Goal: Transaction & Acquisition: Purchase product/service

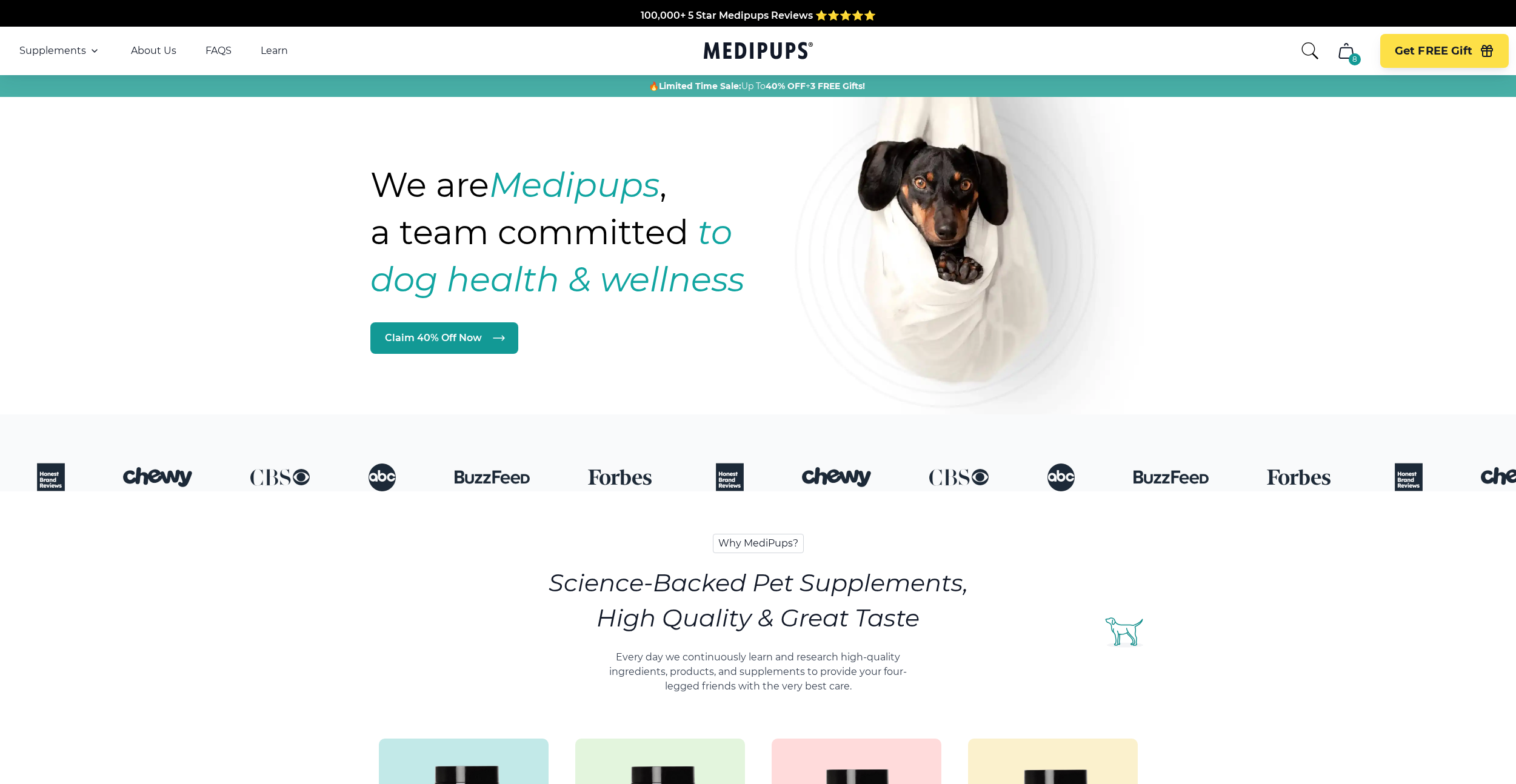
click at [1345, 59] on icon "cart" at bounding box center [1346, 51] width 20 height 20
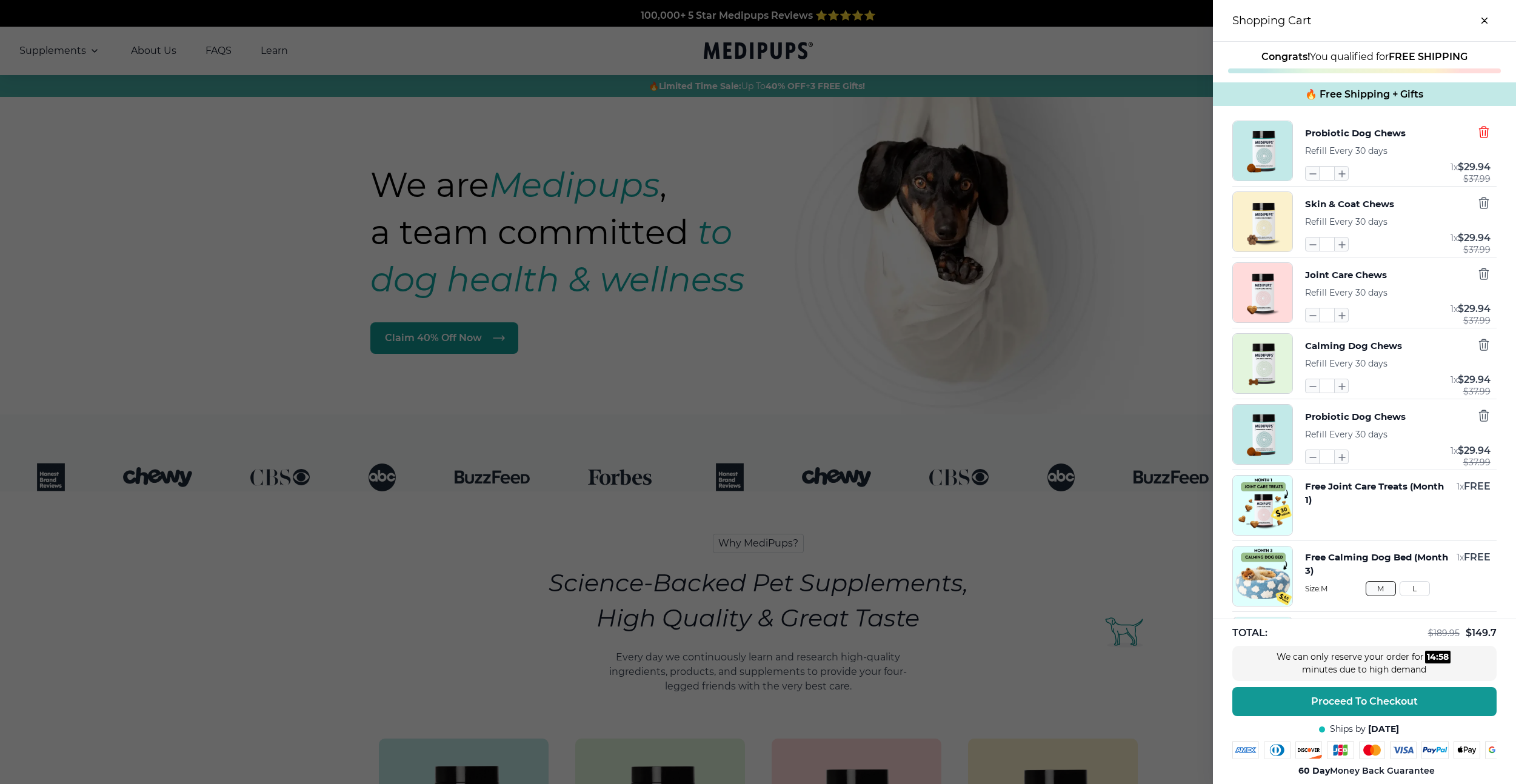
click at [1482, 136] on icon "button" at bounding box center [1483, 132] width 9 height 11
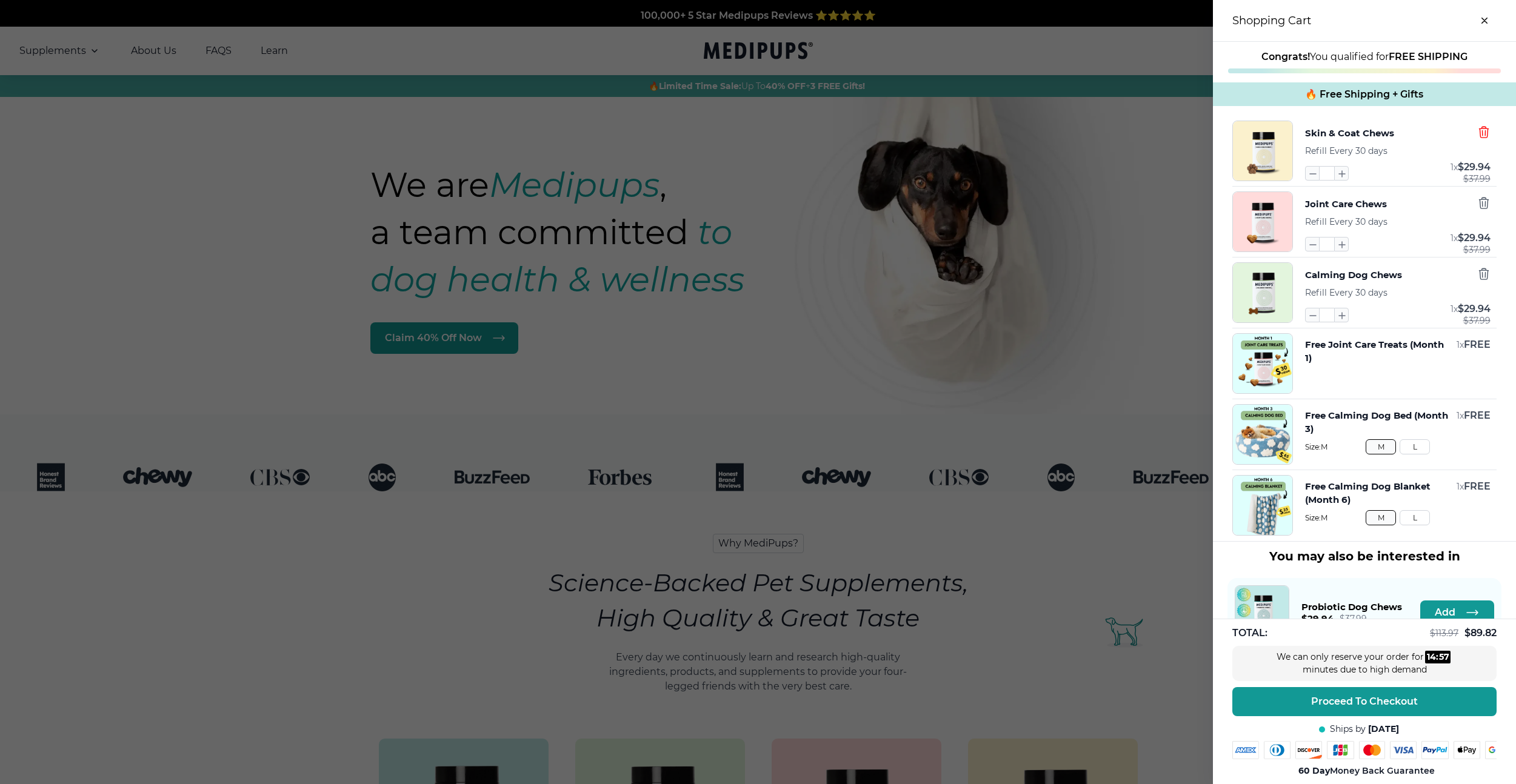
click at [1482, 136] on icon "button" at bounding box center [1483, 132] width 9 height 11
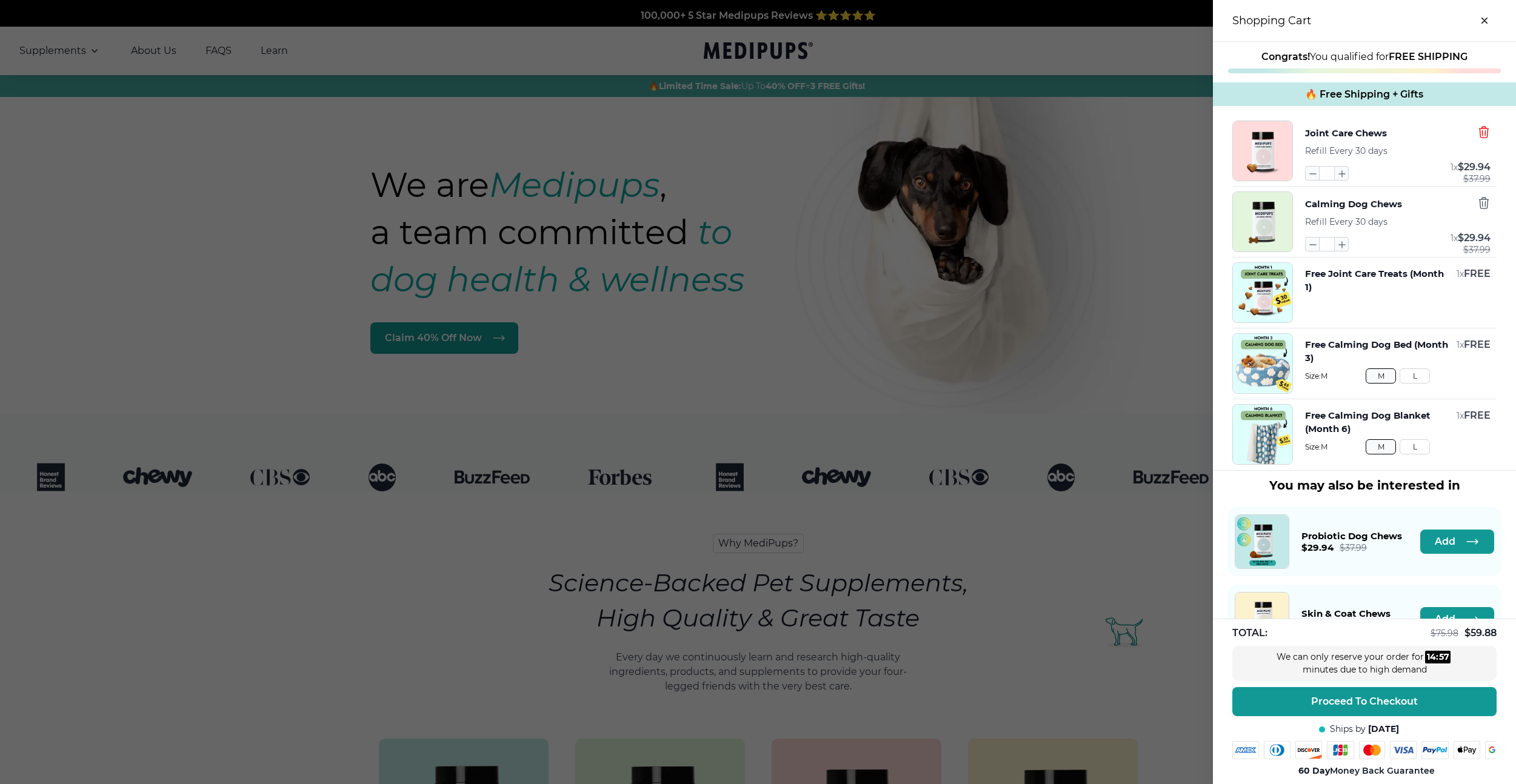
click at [1482, 136] on icon "button" at bounding box center [1483, 132] width 9 height 11
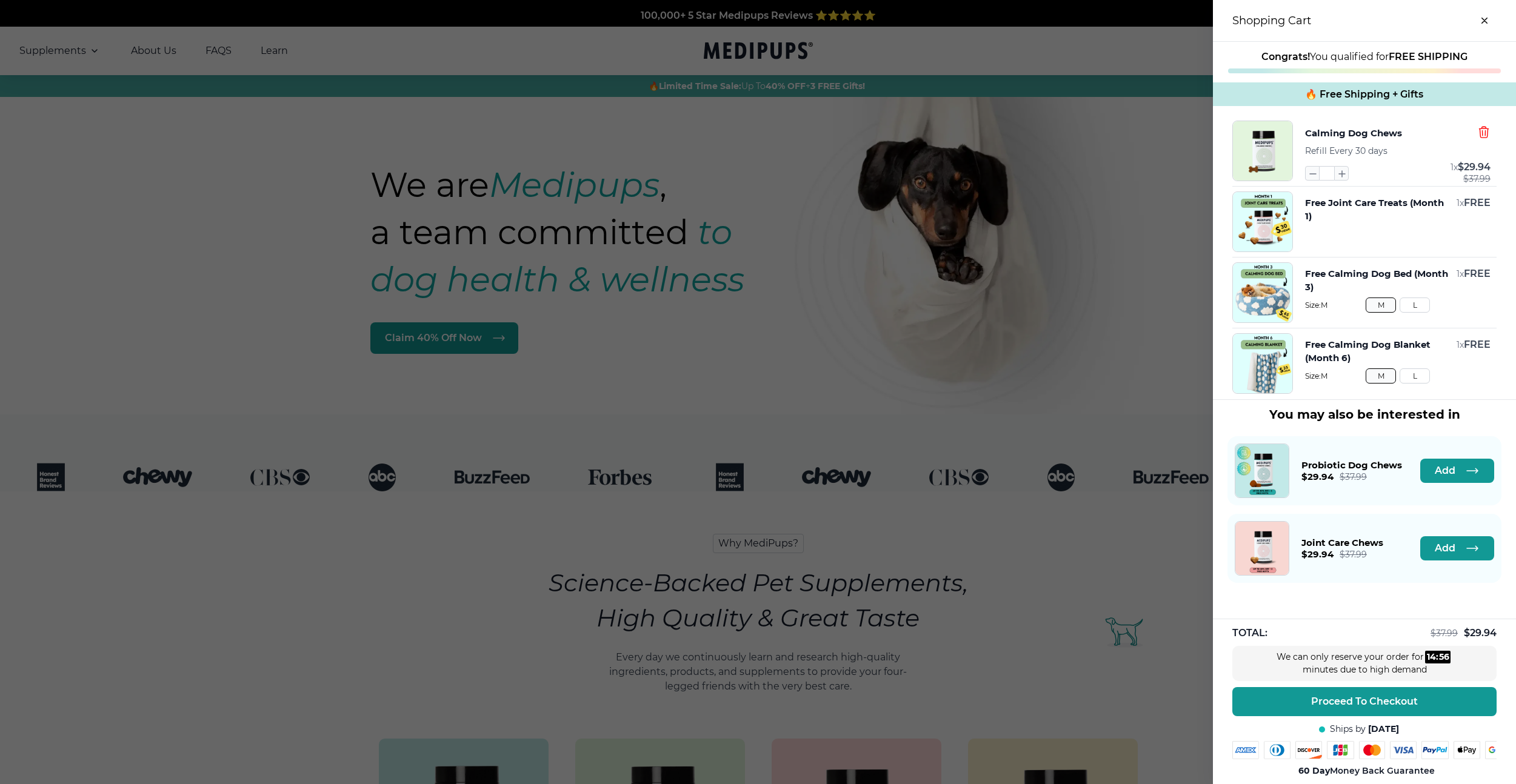
click at [1482, 136] on icon "button" at bounding box center [1483, 132] width 9 height 11
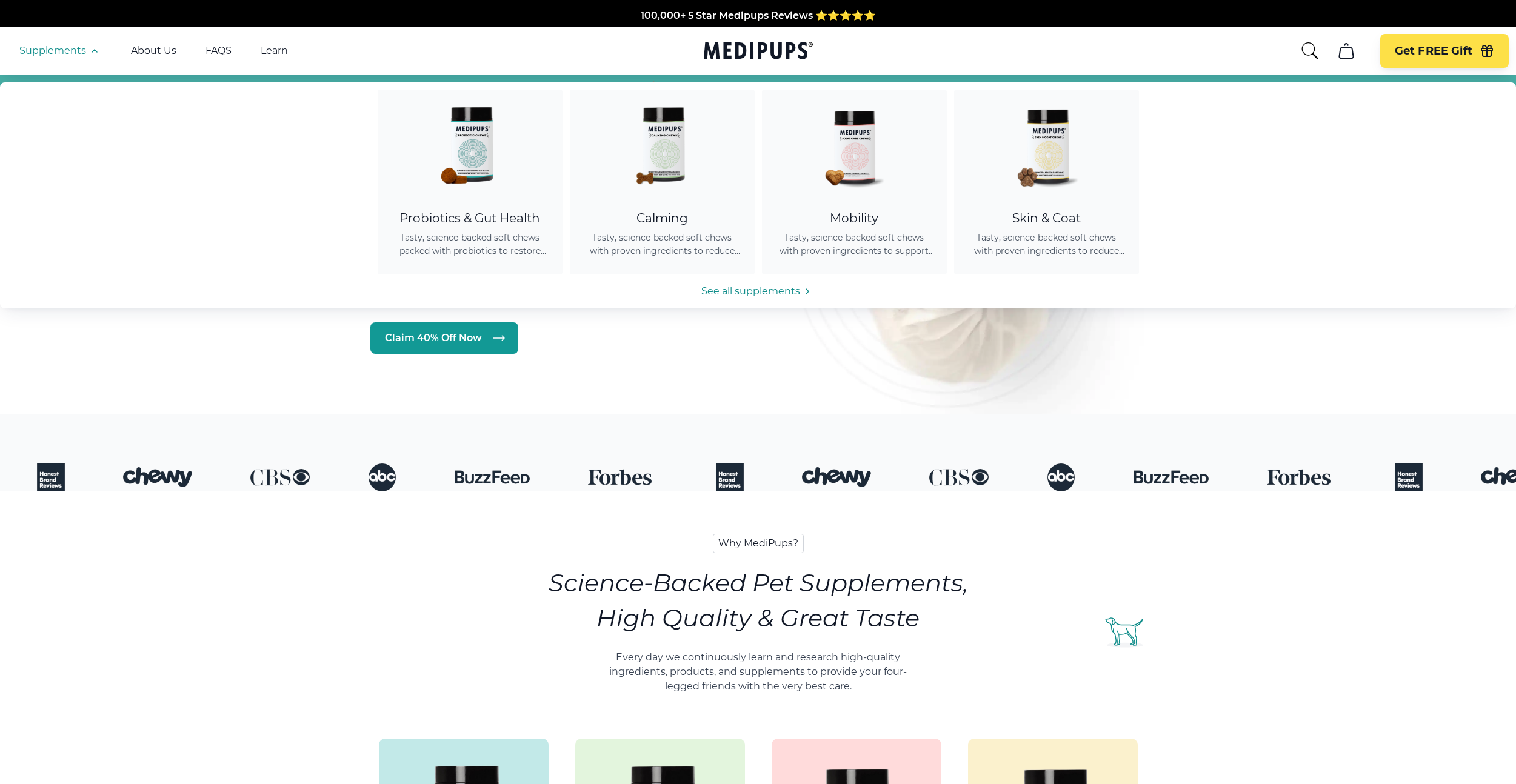
click at [88, 47] on icon "button" at bounding box center [95, 51] width 15 height 15
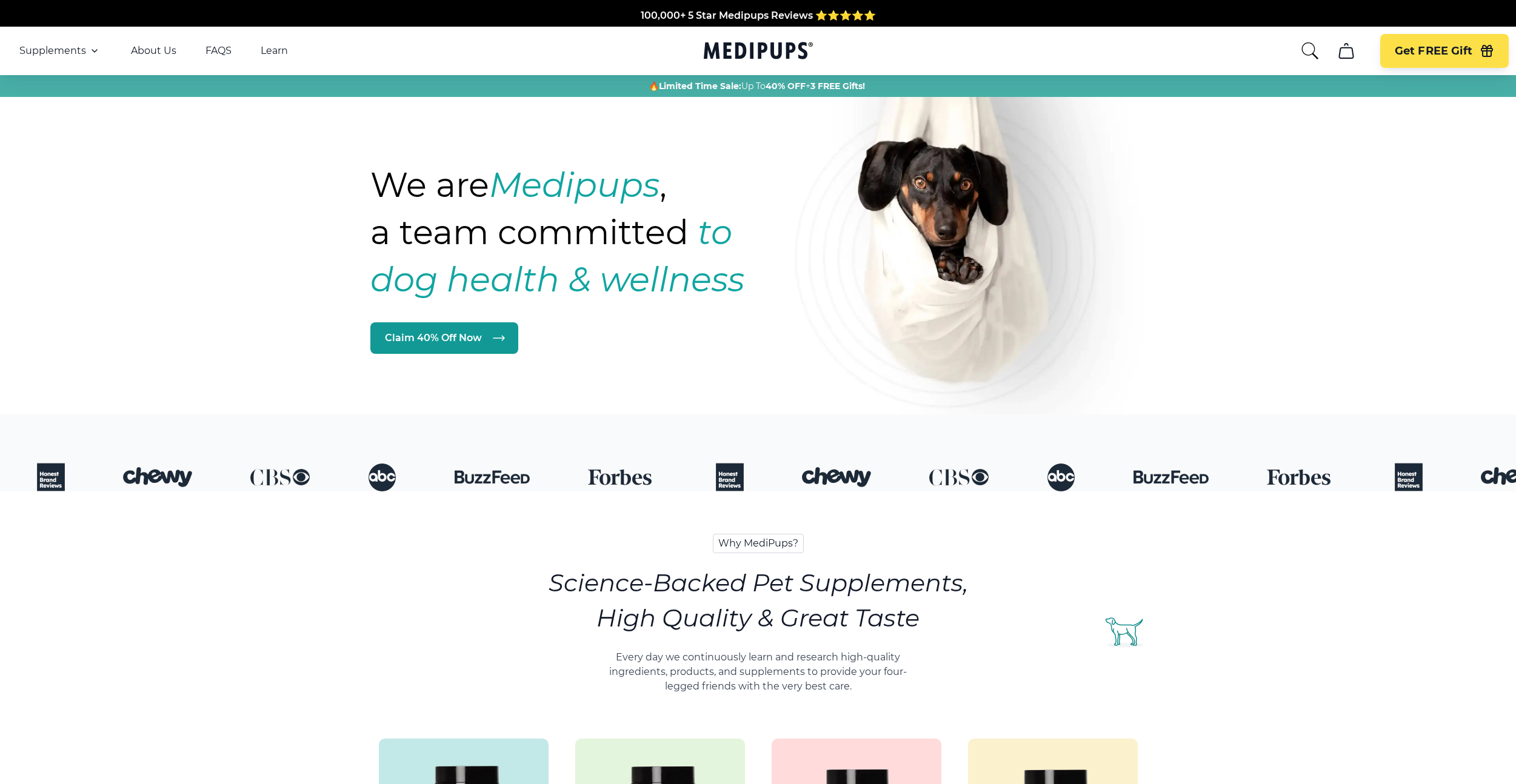
drag, startPoint x: 270, startPoint y: 449, endPoint x: 295, endPoint y: 450, distance: 25.0
click at [295, 449] on div at bounding box center [758, 453] width 1516 height 77
drag, startPoint x: 293, startPoint y: 488, endPoint x: 307, endPoint y: 526, distance: 40.5
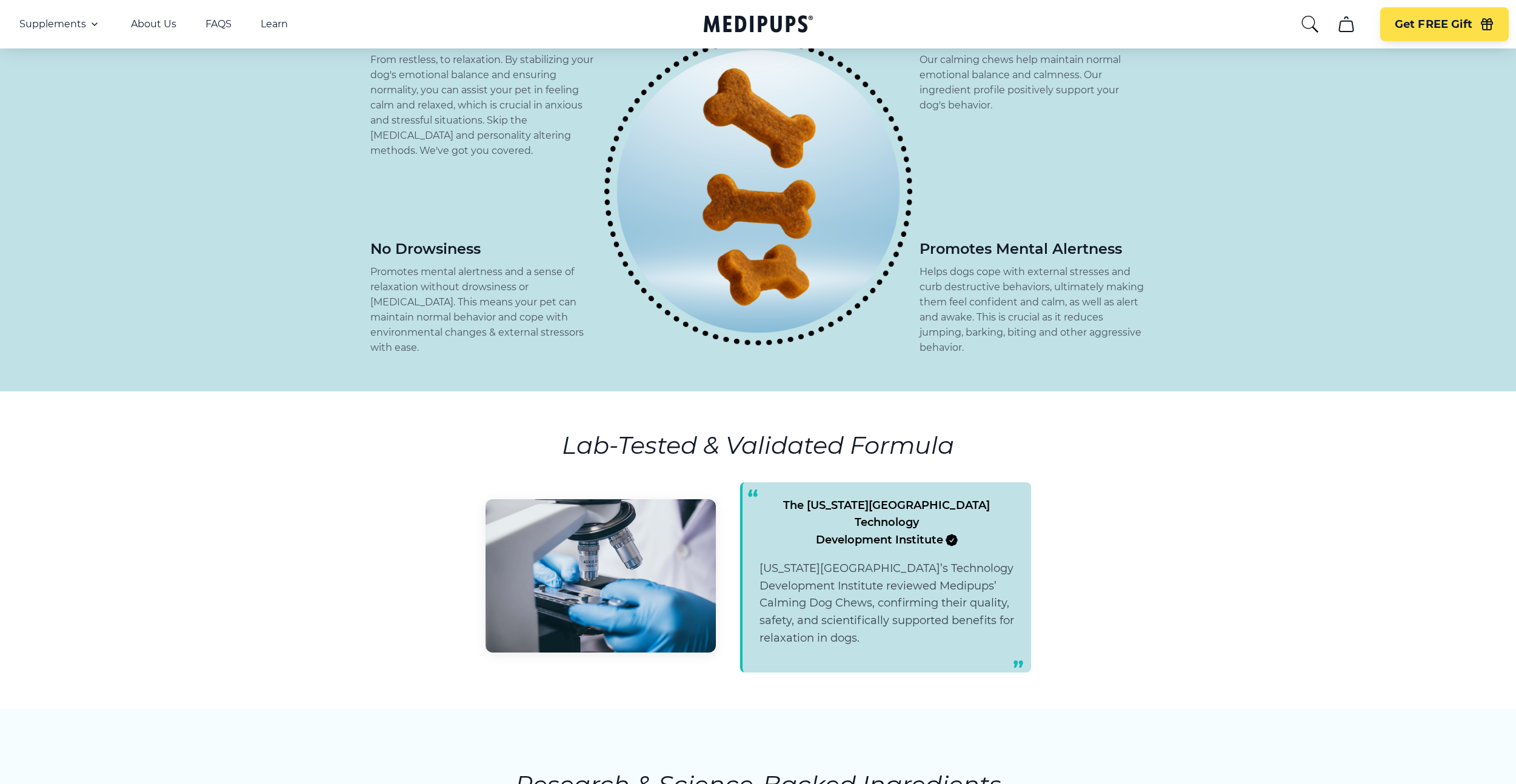
scroll to position [918, 0]
